Goal: Task Accomplishment & Management: Use online tool/utility

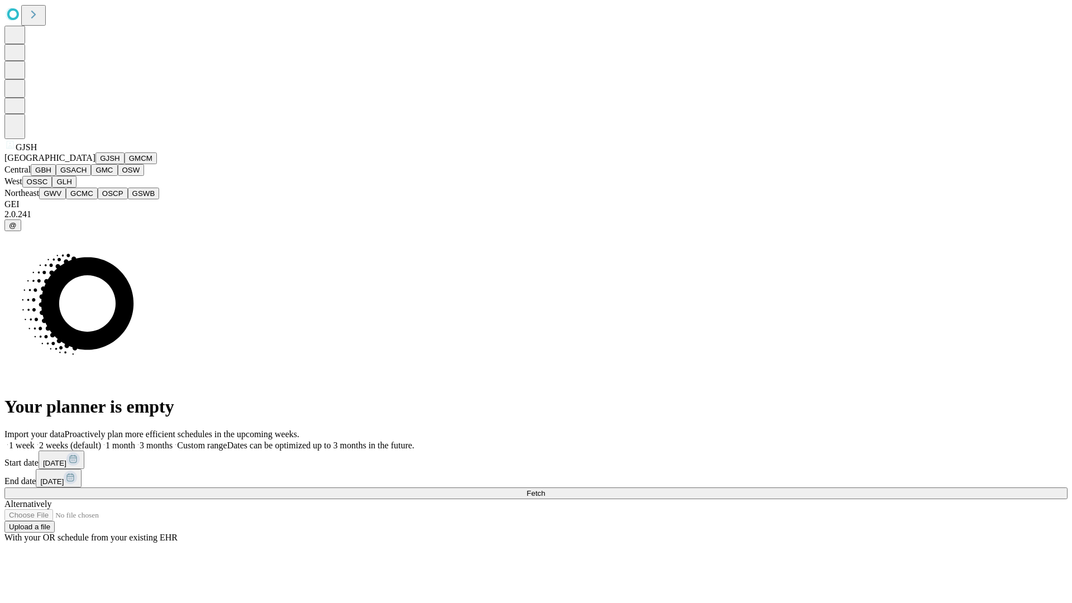
click at [95, 164] on button "GJSH" at bounding box center [109, 158] width 29 height 12
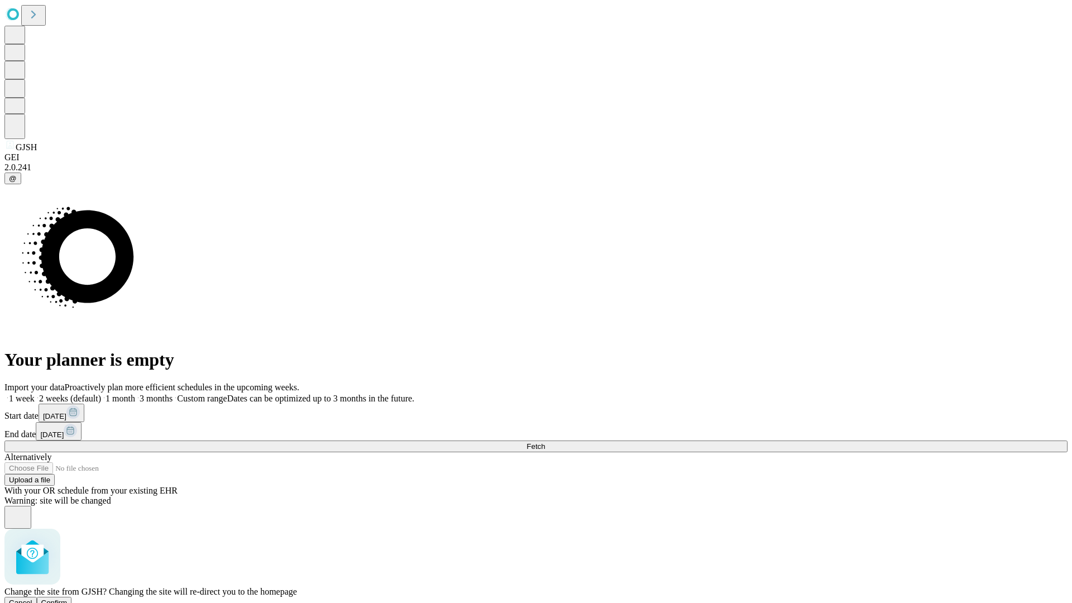
click at [68, 598] on span "Confirm" at bounding box center [54, 602] width 26 height 8
click at [135, 394] on label "1 month" at bounding box center [118, 398] width 34 height 9
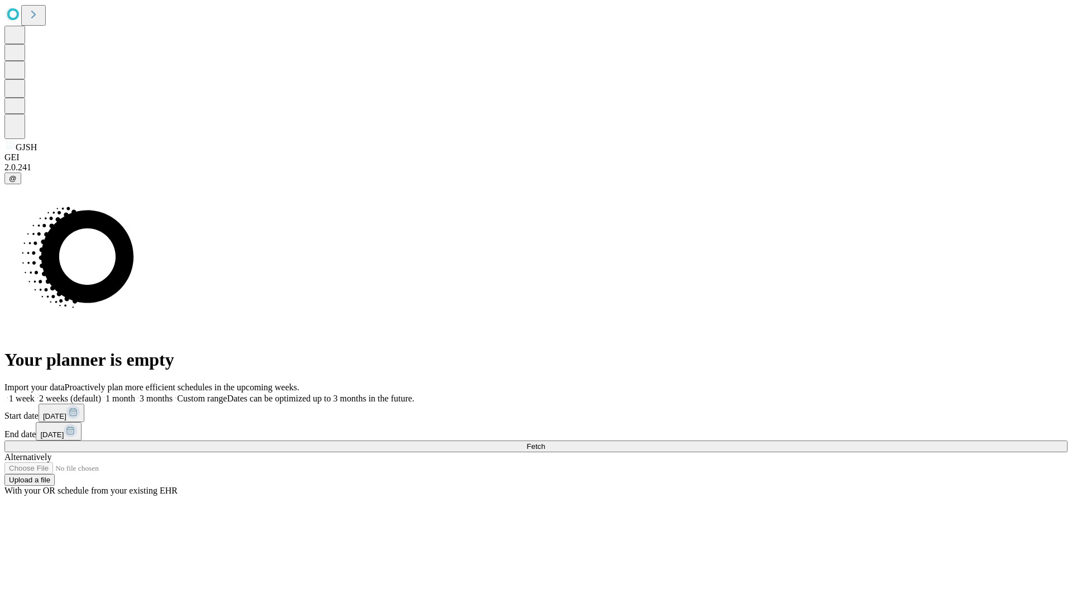
click at [545, 442] on span "Fetch" at bounding box center [535, 446] width 18 height 8
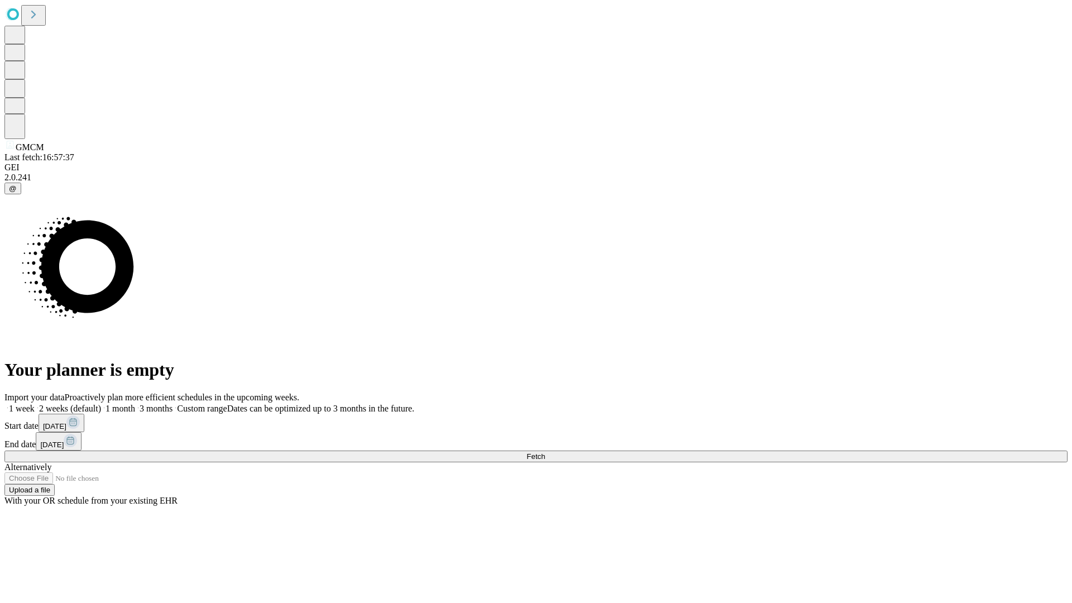
click at [135, 404] on label "1 month" at bounding box center [118, 408] width 34 height 9
click at [545, 452] on span "Fetch" at bounding box center [535, 456] width 18 height 8
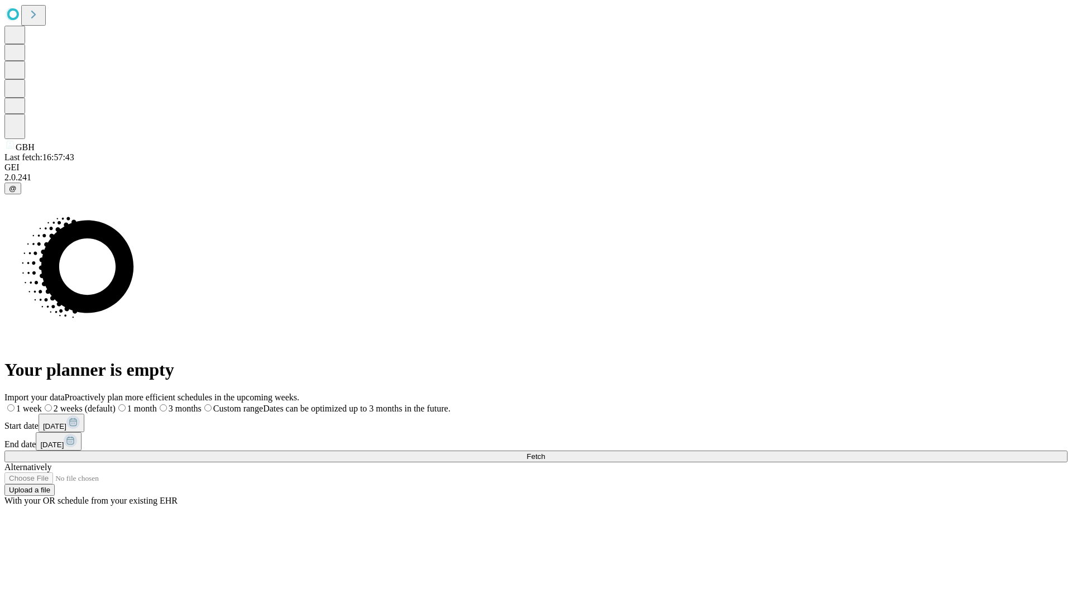
click at [157, 404] on label "1 month" at bounding box center [136, 408] width 41 height 9
click at [545, 452] on span "Fetch" at bounding box center [535, 456] width 18 height 8
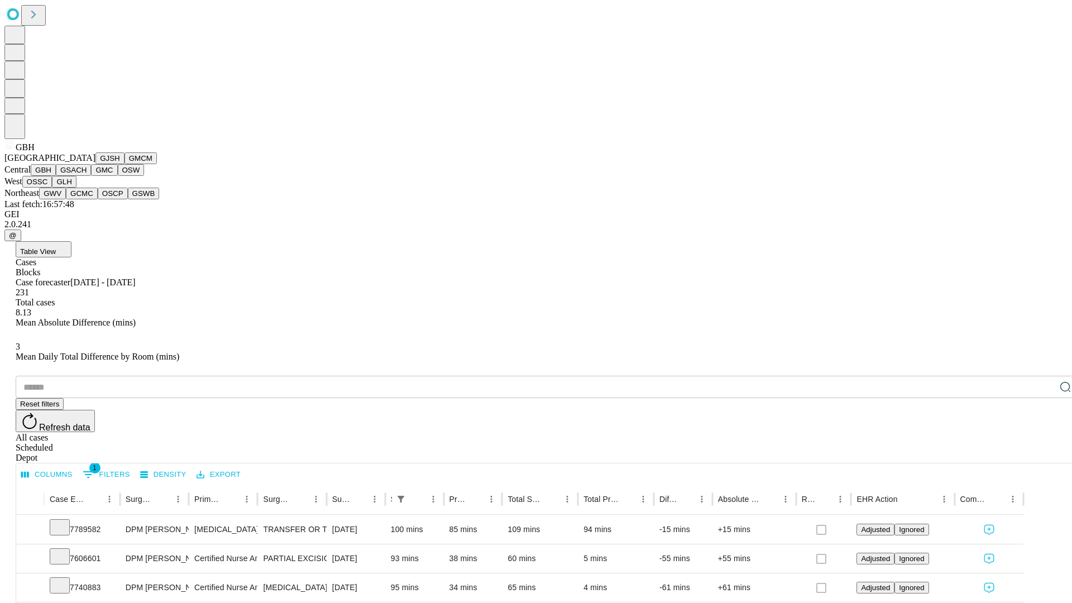
click at [87, 176] on button "GSACH" at bounding box center [73, 170] width 35 height 12
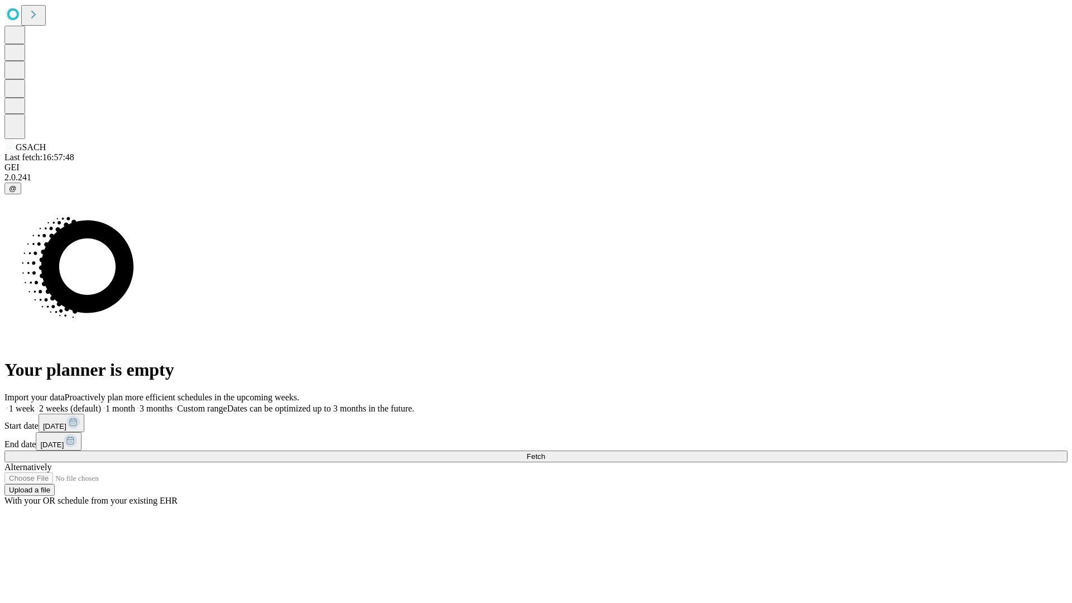
click at [135, 404] on label "1 month" at bounding box center [118, 408] width 34 height 9
click at [545, 452] on span "Fetch" at bounding box center [535, 456] width 18 height 8
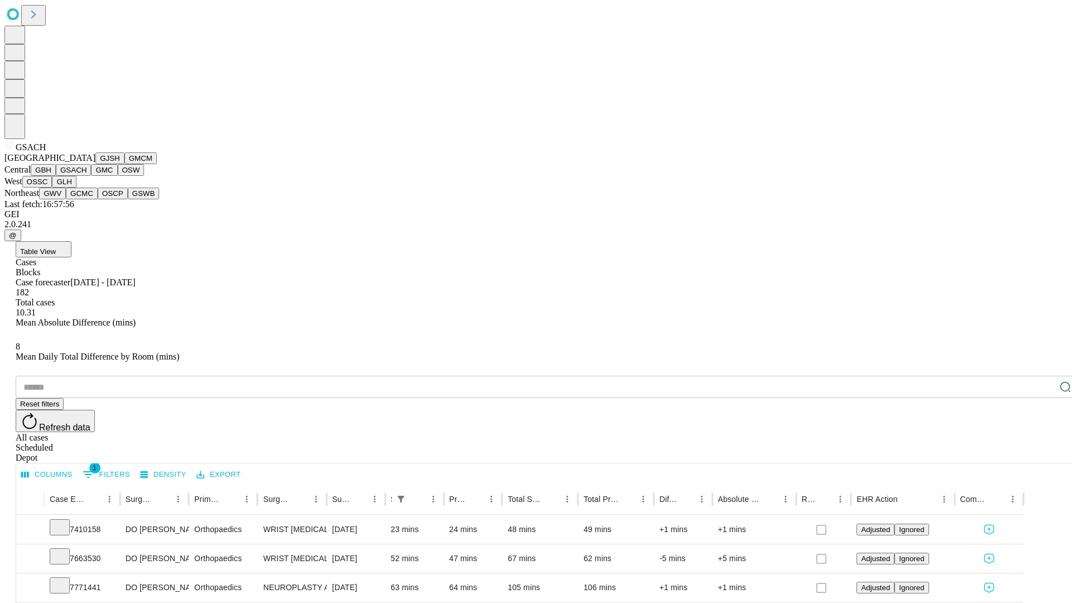
click at [91, 176] on button "GMC" at bounding box center [104, 170] width 26 height 12
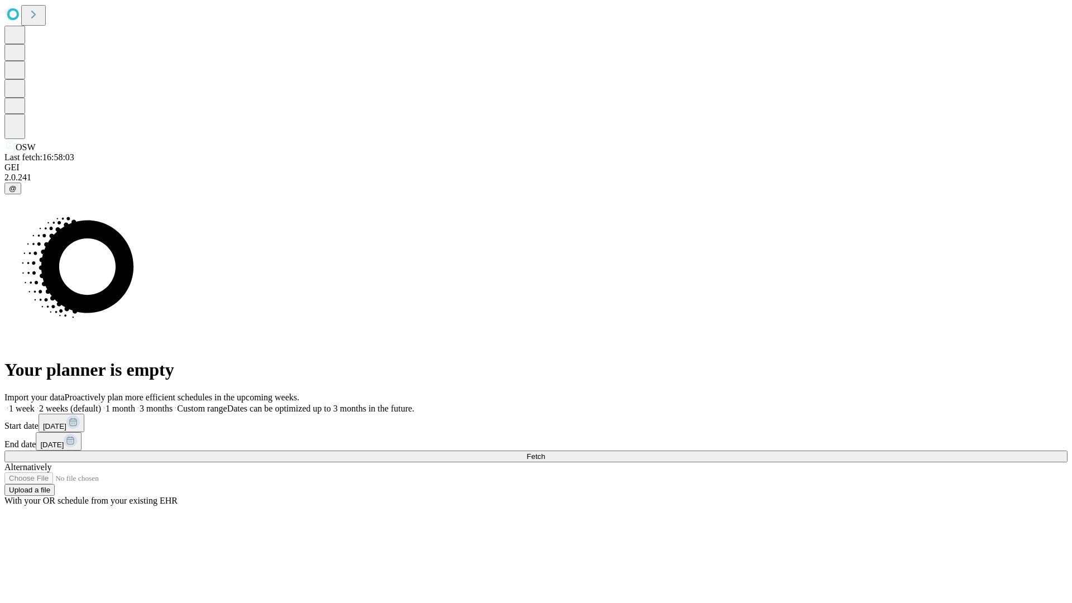
click at [135, 404] on label "1 month" at bounding box center [118, 408] width 34 height 9
click at [545, 452] on span "Fetch" at bounding box center [535, 456] width 18 height 8
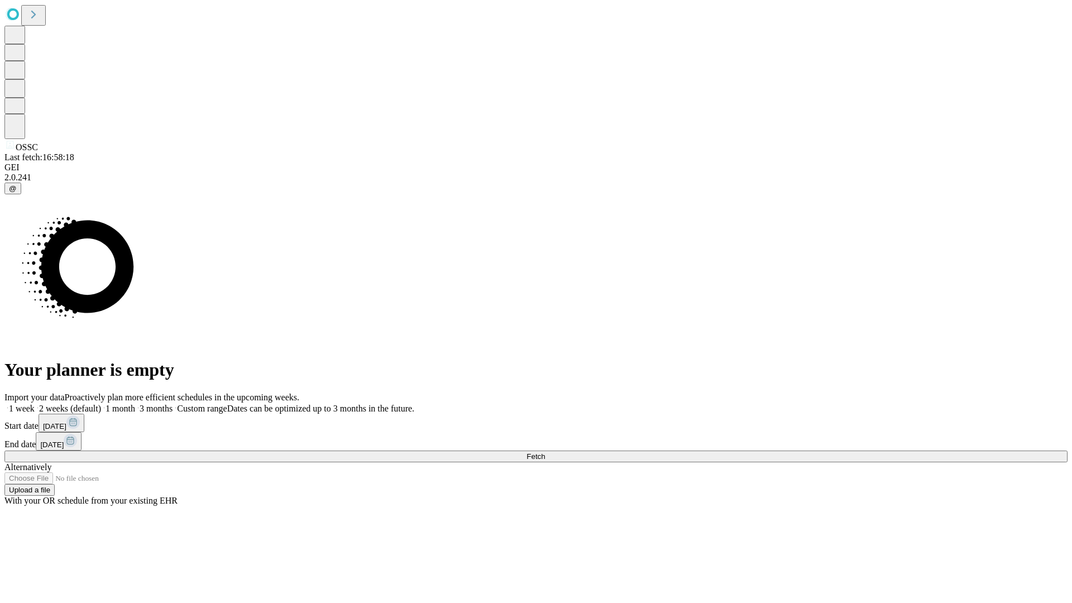
click at [135, 404] on label "1 month" at bounding box center [118, 408] width 34 height 9
click at [545, 452] on span "Fetch" at bounding box center [535, 456] width 18 height 8
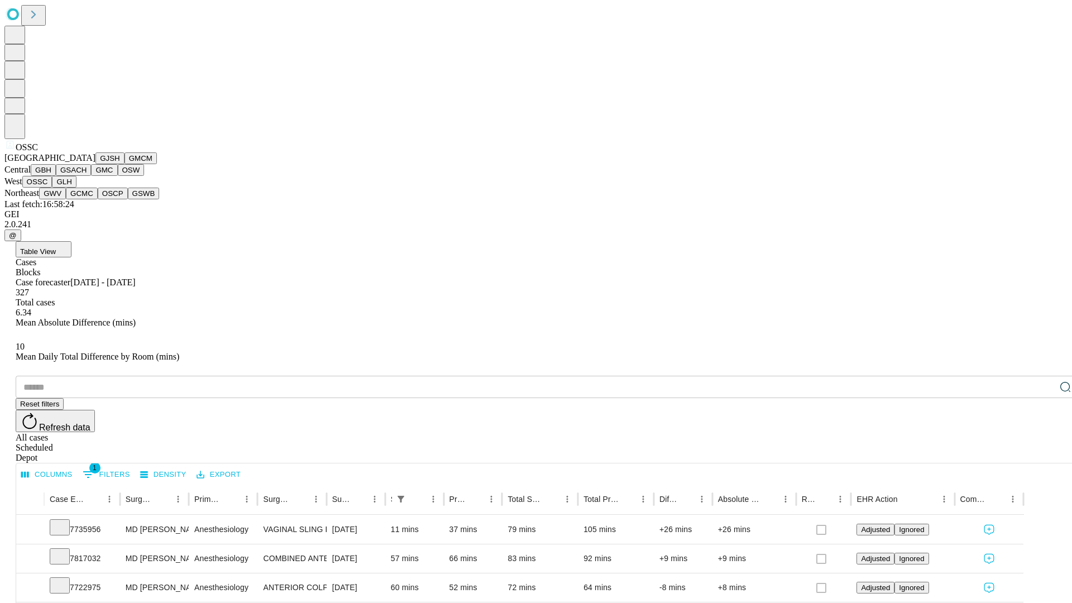
click at [76, 188] on button "GLH" at bounding box center [64, 182] width 24 height 12
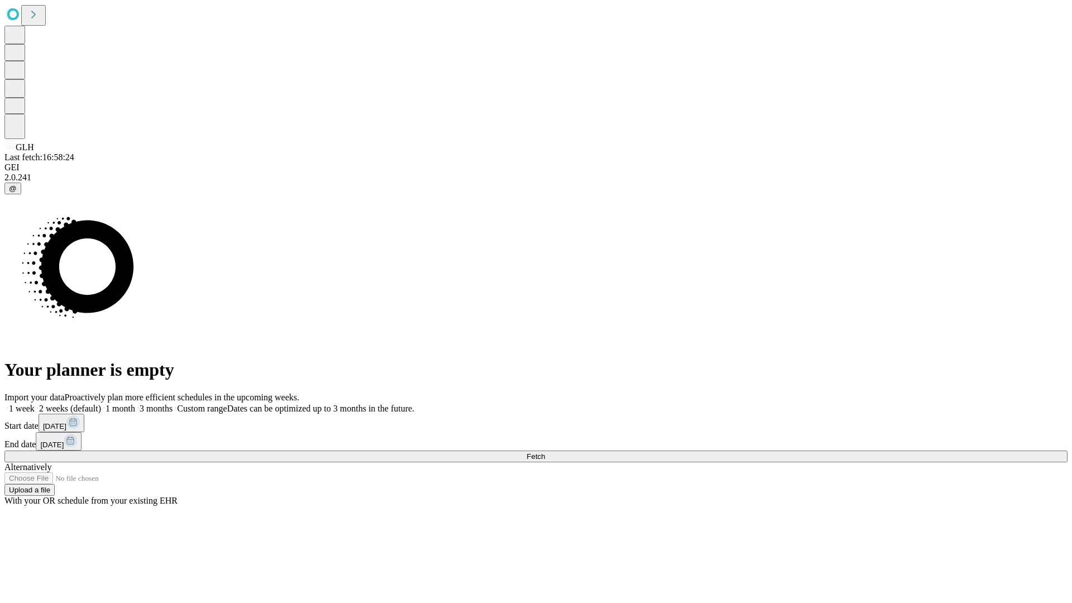
click at [135, 404] on label "1 month" at bounding box center [118, 408] width 34 height 9
click at [545, 452] on span "Fetch" at bounding box center [535, 456] width 18 height 8
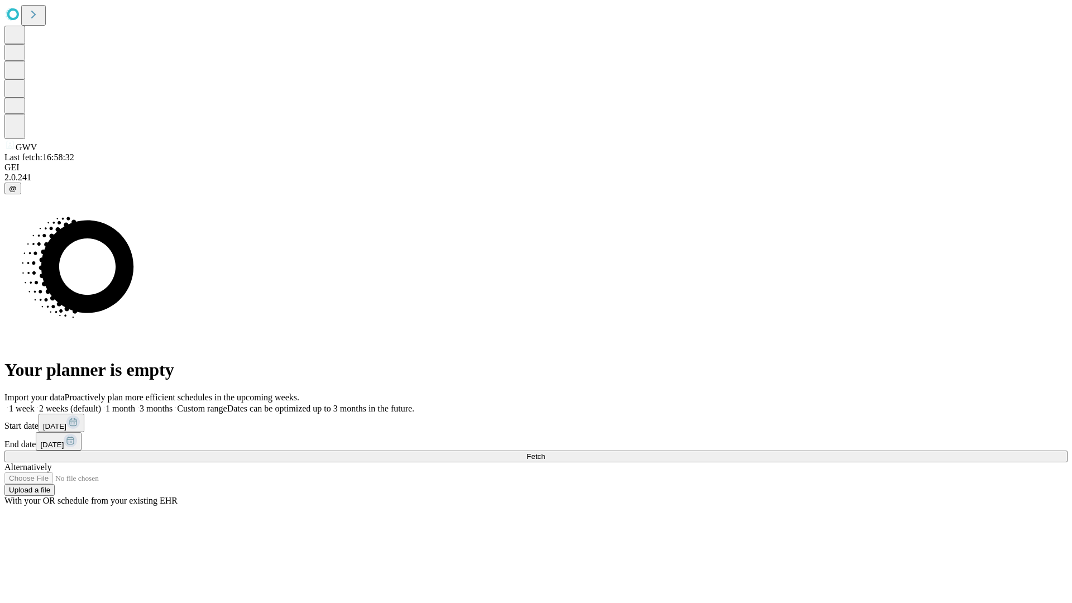
click at [545, 452] on span "Fetch" at bounding box center [535, 456] width 18 height 8
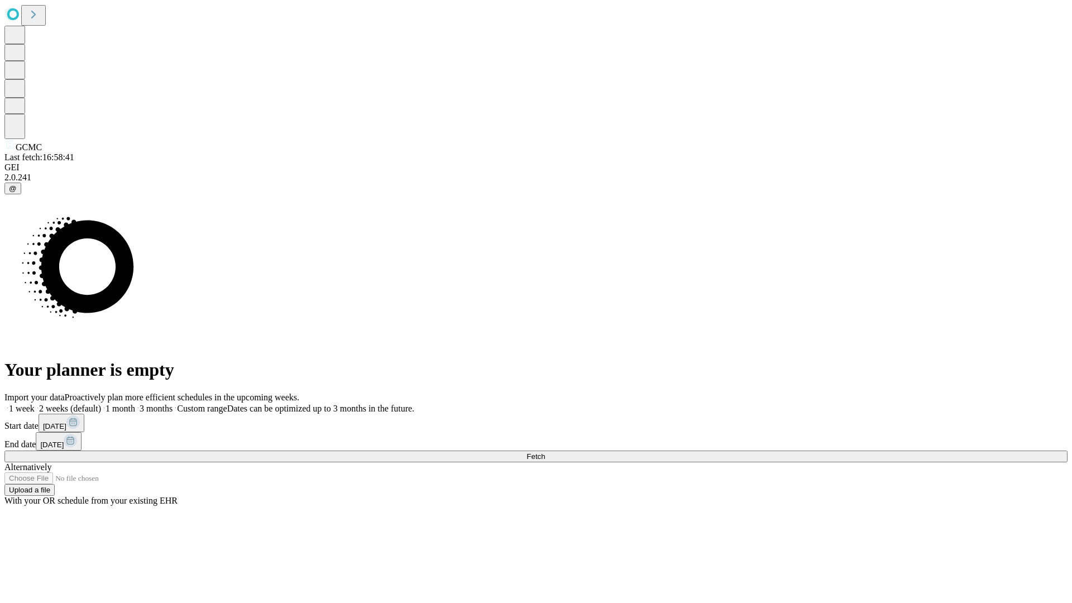
click at [135, 404] on label "1 month" at bounding box center [118, 408] width 34 height 9
click at [545, 452] on span "Fetch" at bounding box center [535, 456] width 18 height 8
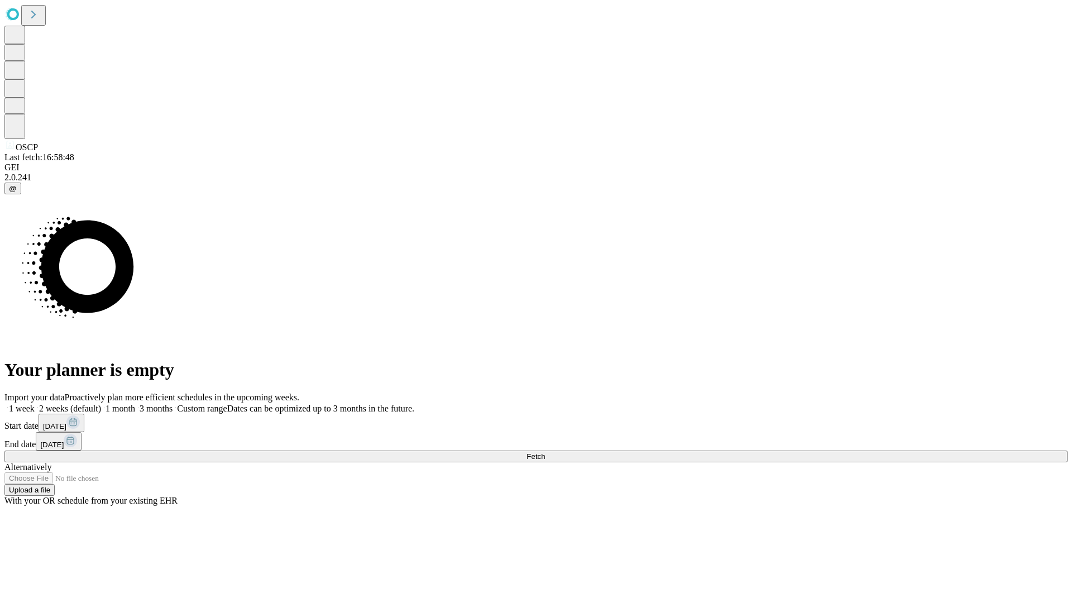
click at [135, 404] on label "1 month" at bounding box center [118, 408] width 34 height 9
click at [545, 452] on span "Fetch" at bounding box center [535, 456] width 18 height 8
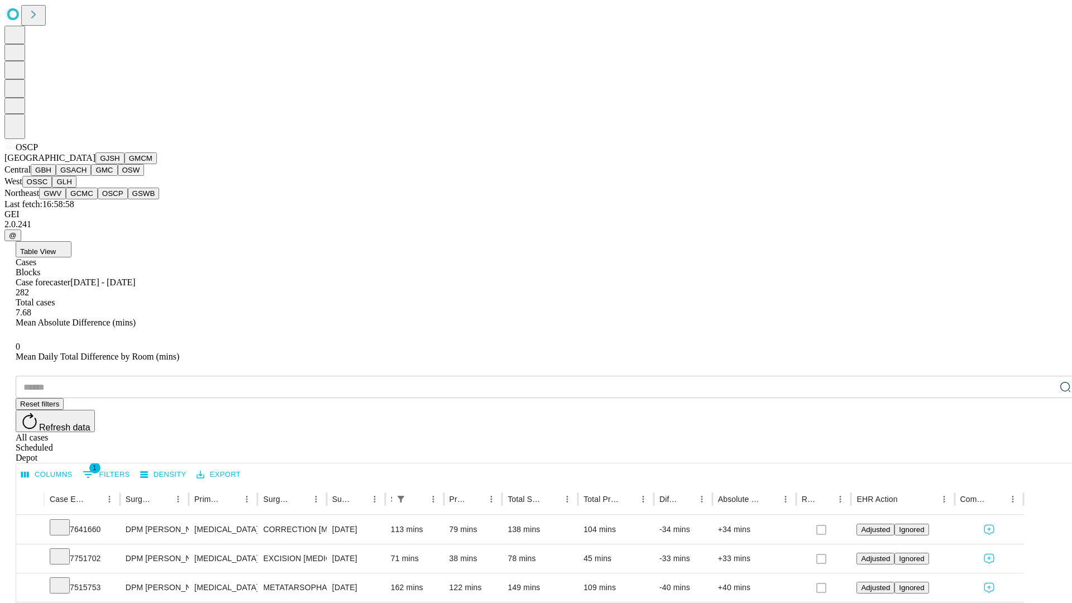
click at [128, 199] on button "GSWB" at bounding box center [144, 194] width 32 height 12
